Goal: Task Accomplishment & Management: Use online tool/utility

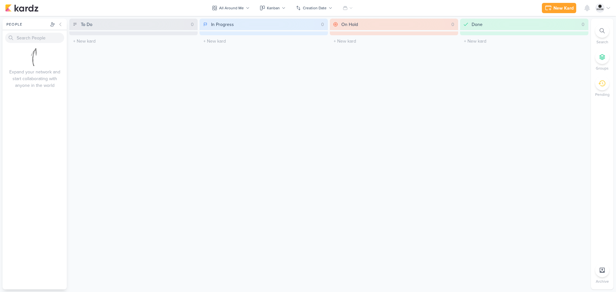
click at [232, 25] on div "In Progress" at bounding box center [222, 24] width 23 height 7
click at [21, 6] on img at bounding box center [21, 8] width 33 height 8
click at [235, 8] on div "All Around Me" at bounding box center [231, 8] width 25 height 6
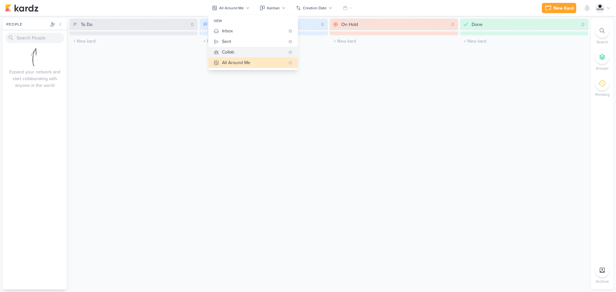
click at [220, 53] on button "Collab" at bounding box center [253, 52] width 89 height 11
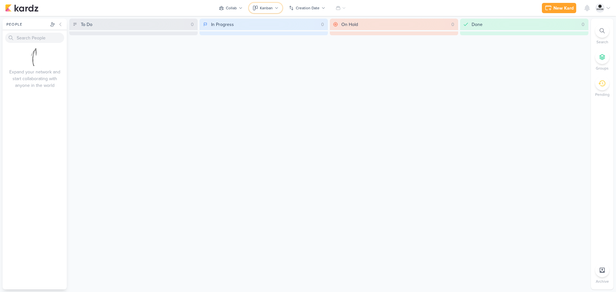
click at [278, 7] on icon at bounding box center [277, 8] width 4 height 4
click at [282, 55] on button "Calendar" at bounding box center [281, 55] width 64 height 12
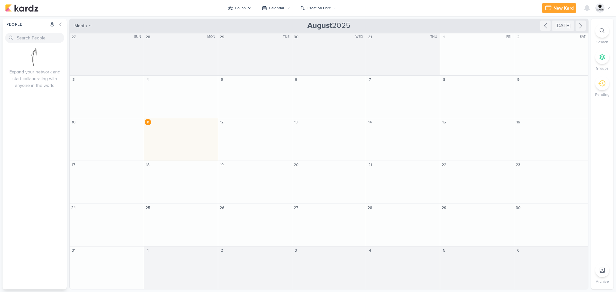
click at [610, 6] on icon at bounding box center [608, 7] width 5 height 5
